Goal: Obtain resource: Download file/media

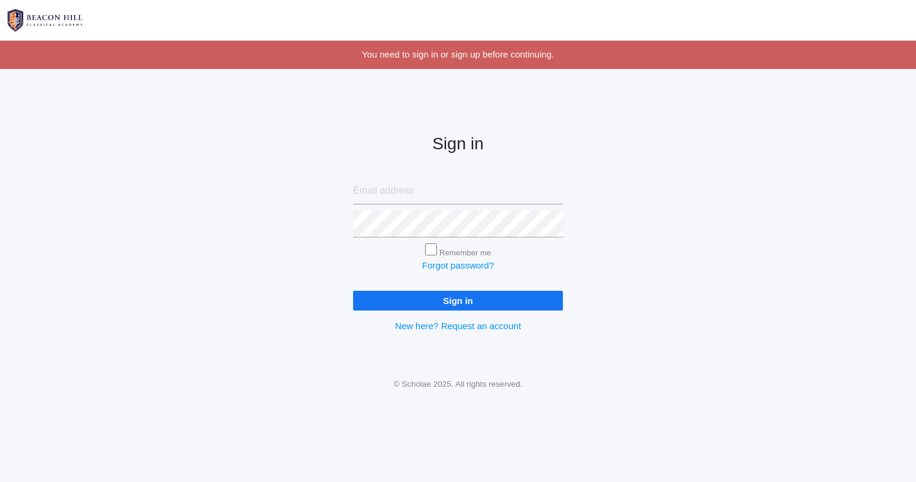
type input "sandyv828@gmail.com"
click at [470, 207] on input "Sign in" at bounding box center [458, 301] width 210 height 20
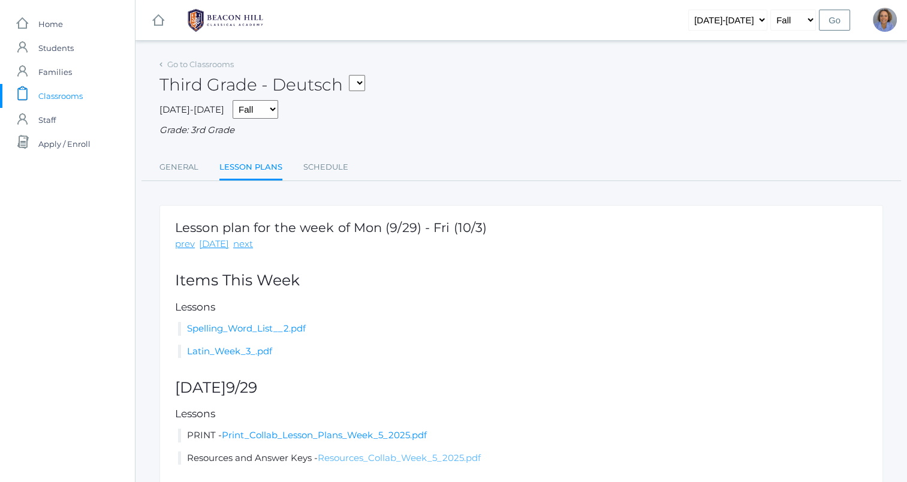
click at [357, 461] on link "Resources_Collab_Week_5_2025.pdf" at bounding box center [399, 457] width 163 height 11
click at [194, 65] on link "Go to Classrooms" at bounding box center [200, 64] width 67 height 10
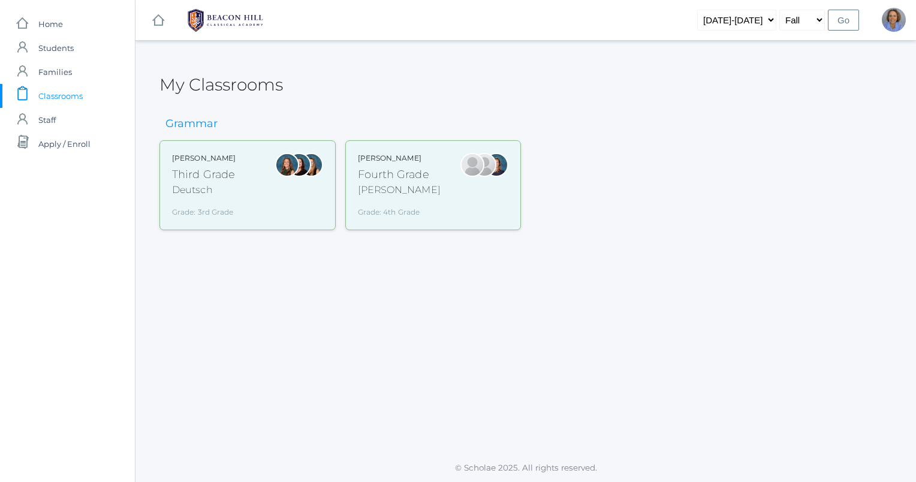
click at [400, 180] on div "Fourth Grade" at bounding box center [399, 175] width 83 height 16
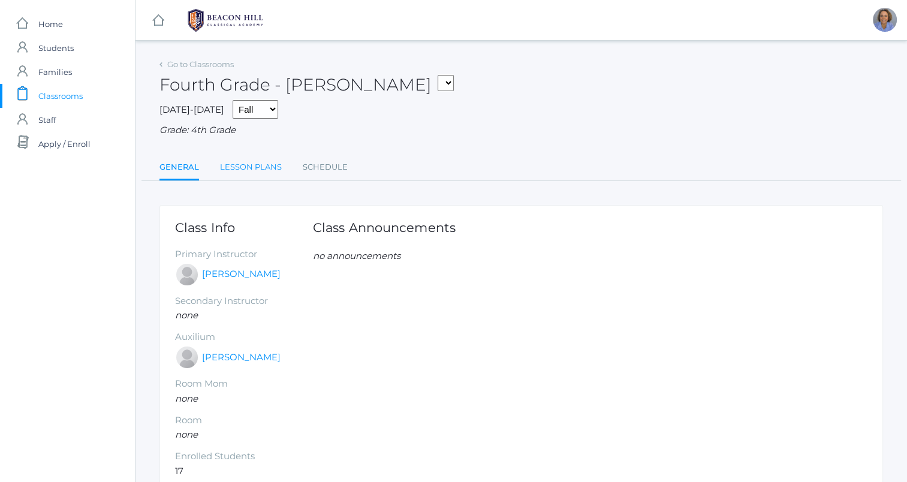
click at [245, 162] on link "Lesson Plans" at bounding box center [251, 167] width 62 height 24
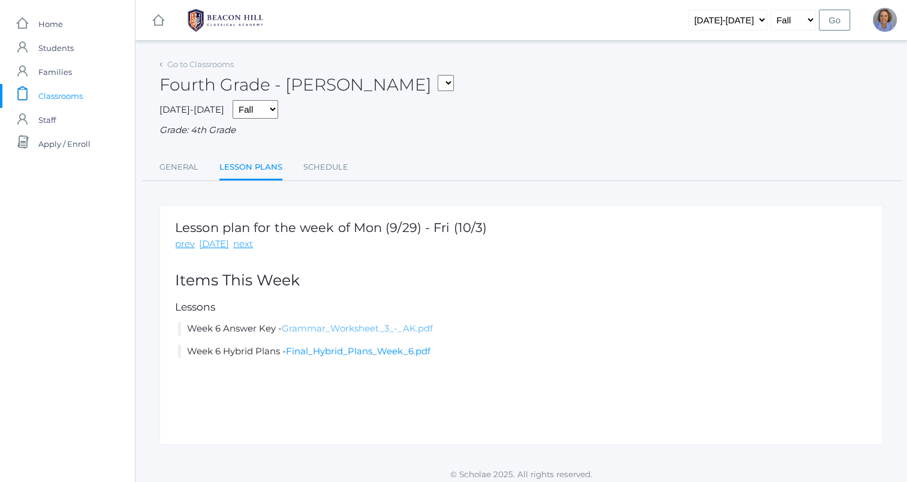
click at [366, 325] on link "Grammar_Worksheet_3_-_AK.pdf" at bounding box center [357, 328] width 151 height 11
